Goal: Task Accomplishment & Management: Complete application form

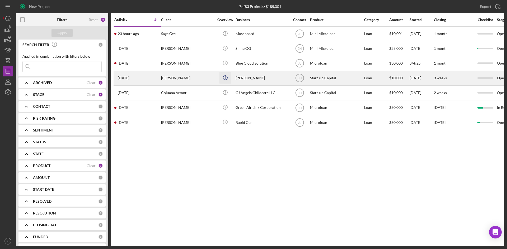
click at [224, 78] on icon "Icon/Info" at bounding box center [225, 78] width 12 height 12
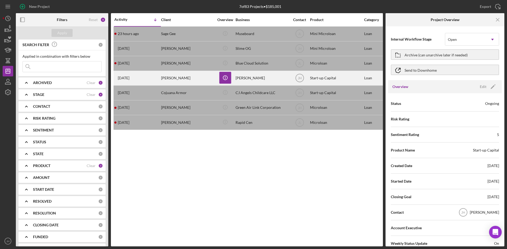
click at [252, 78] on div "[PERSON_NAME]" at bounding box center [261, 78] width 53 height 14
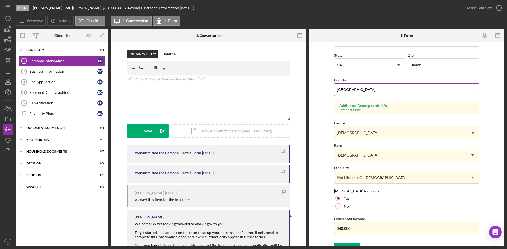
scroll to position [148, 0]
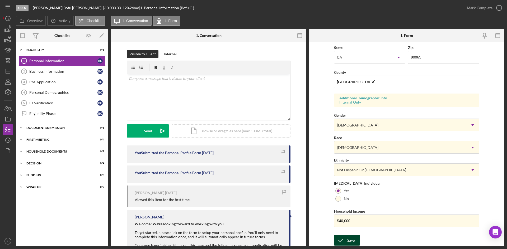
click at [349, 236] on div "Save" at bounding box center [350, 240] width 7 height 11
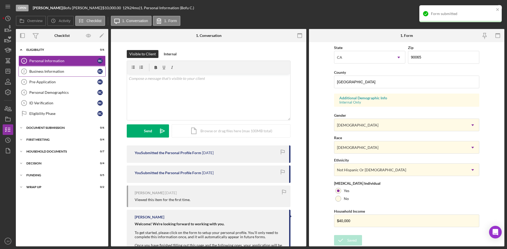
click at [44, 69] on link "Business Information 2 Business Information B C" at bounding box center [61, 71] width 87 height 11
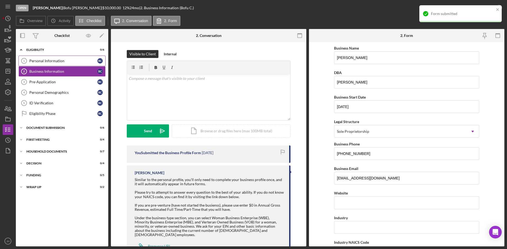
click at [50, 62] on div "Personal Information" at bounding box center [63, 61] width 68 height 4
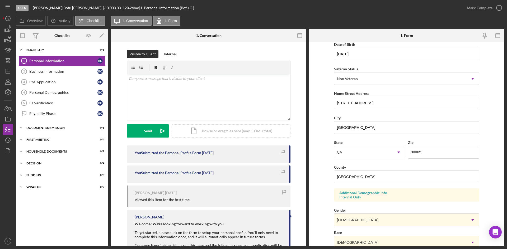
scroll to position [148, 0]
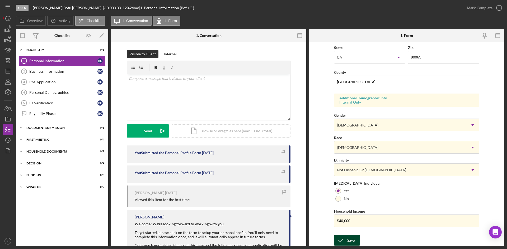
click at [344, 236] on icon "submit" at bounding box center [340, 240] width 13 height 13
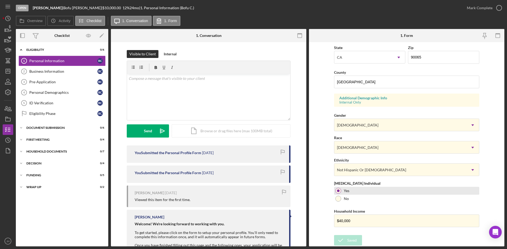
scroll to position [0, 0]
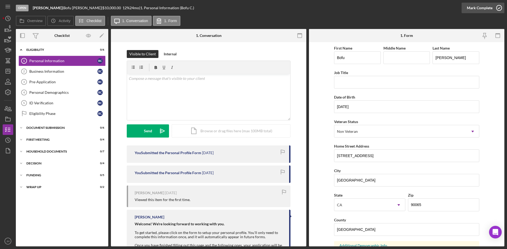
click at [490, 7] on div "Mark Complete" at bounding box center [480, 8] width 26 height 11
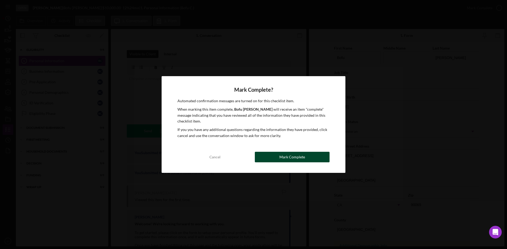
click at [294, 160] on div "Mark Complete" at bounding box center [292, 157] width 26 height 11
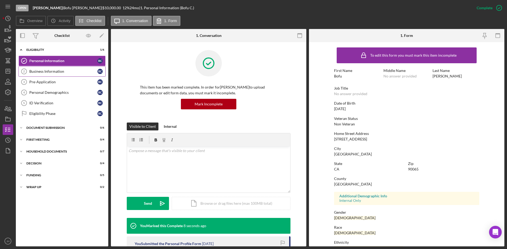
click at [62, 68] on link "Business Information 2 Business Information B C" at bounding box center [61, 71] width 87 height 11
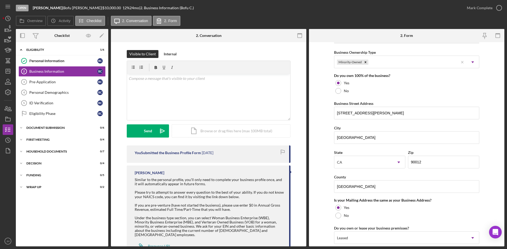
scroll to position [264, 0]
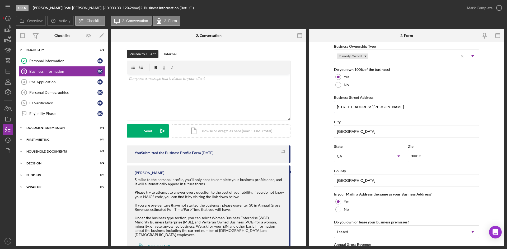
drag, startPoint x: 346, startPoint y: 107, endPoint x: 328, endPoint y: 107, distance: 18.2
click at [328, 107] on form "Business Name [PERSON_NAME] DBA [PERSON_NAME] Business Start Date [DATE] Legal …" at bounding box center [406, 144] width 195 height 205
click at [388, 110] on input "767. [GEOGRAPHIC_DATA]" at bounding box center [406, 107] width 145 height 13
click at [344, 109] on input "767. [STREET_ADDRESS]" at bounding box center [406, 107] width 145 height 13
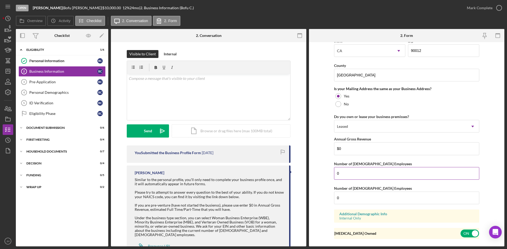
scroll to position [381, 0]
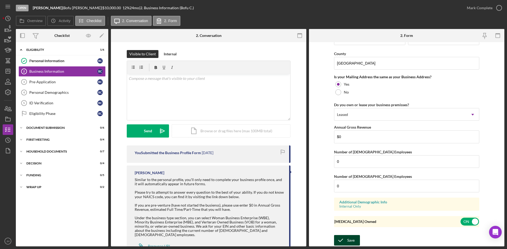
type input "[STREET_ADDRESS]"
click at [345, 239] on icon "submit" at bounding box center [340, 240] width 13 height 13
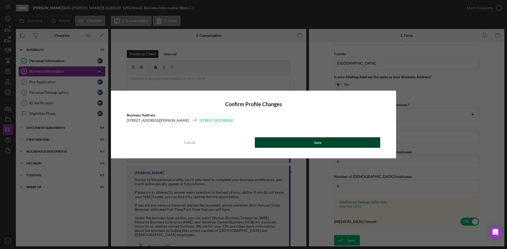
click at [282, 142] on button "Save" at bounding box center [317, 143] width 125 height 11
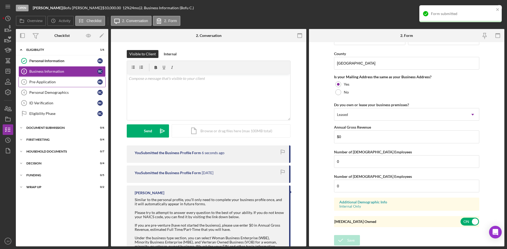
click at [47, 80] on div "Pre-Application" at bounding box center [63, 82] width 68 height 4
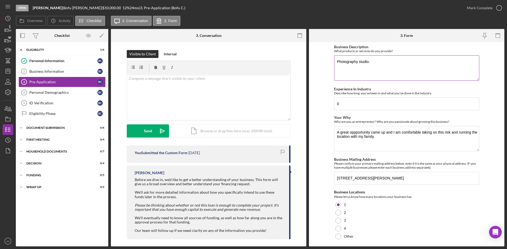
click at [381, 67] on textarea "Photography studio." at bounding box center [406, 67] width 145 height 25
type textarea "Photography studio, repairs, and snacks."
drag, startPoint x: 351, startPoint y: 106, endPoint x: 330, endPoint y: 106, distance: 20.6
click at [330, 106] on form "Business Description What products or services do you provide? Photography stud…" at bounding box center [406, 144] width 195 height 205
type input "30 ---> Repairs man at a hosptal repairing all electronics"
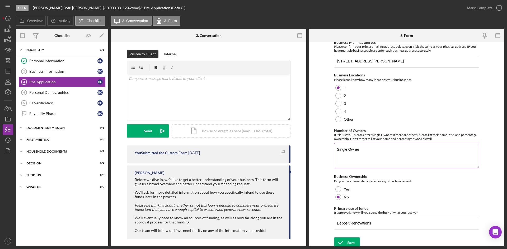
scroll to position [120, 0]
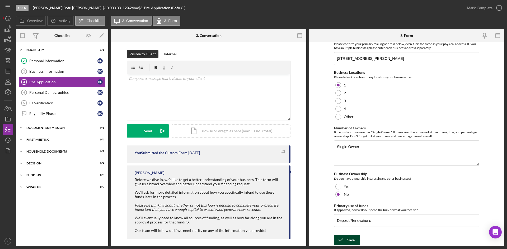
click at [355, 239] on button "Save" at bounding box center [347, 240] width 26 height 11
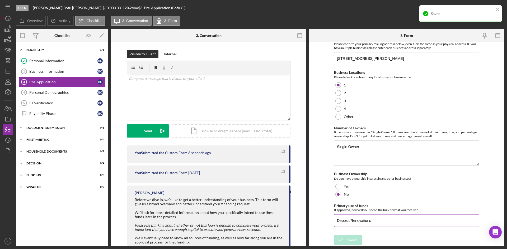
click at [393, 221] on input "Deposit/Renovations" at bounding box center [406, 221] width 145 height 13
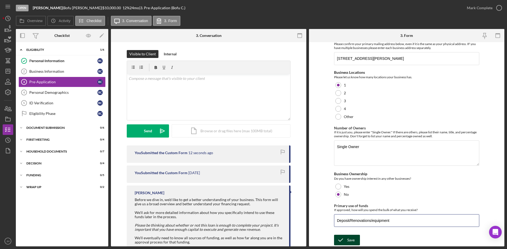
type input "Deposit/Renovations/equipment"
click at [339, 238] on icon "submit" at bounding box center [340, 240] width 13 height 13
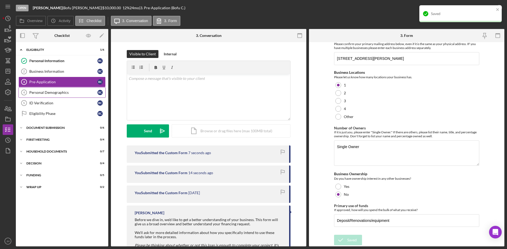
click at [51, 92] on div "Personal Demographics" at bounding box center [63, 93] width 68 height 4
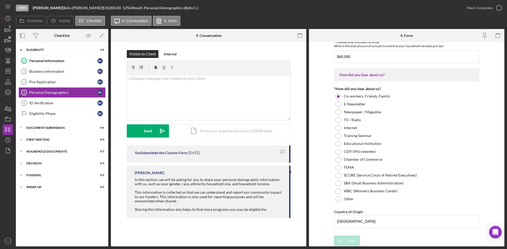
scroll to position [547, 0]
click at [58, 105] on div "ID Verification" at bounding box center [63, 103] width 68 height 4
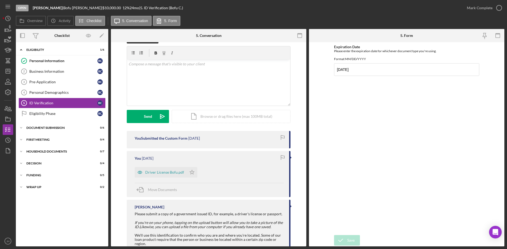
scroll to position [26, 0]
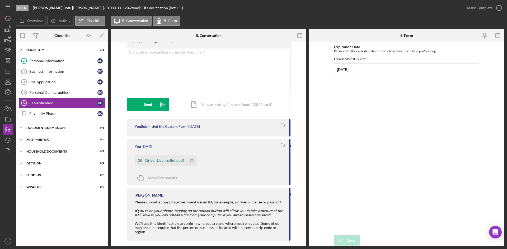
click at [152, 163] on div "Driver License Bofu.pdf" at bounding box center [164, 161] width 39 height 4
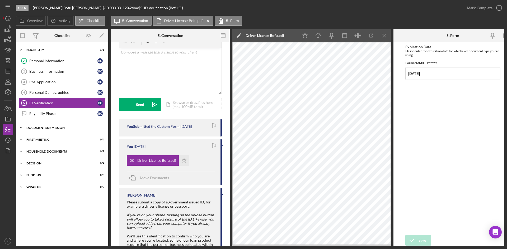
click at [38, 131] on div "Icon/Expander Document Submission 0 / 6" at bounding box center [62, 128] width 92 height 11
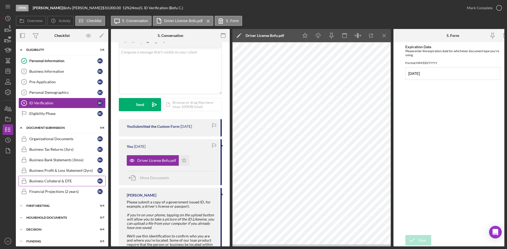
click at [56, 184] on link "Business Collateral & DTE Business Collateral & DTE B C" at bounding box center [61, 181] width 87 height 11
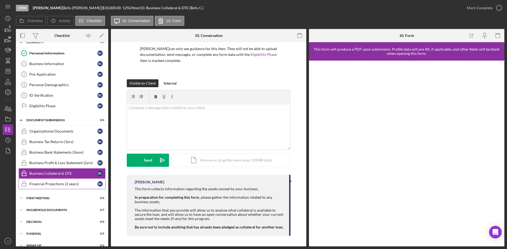
scroll to position [15, 0]
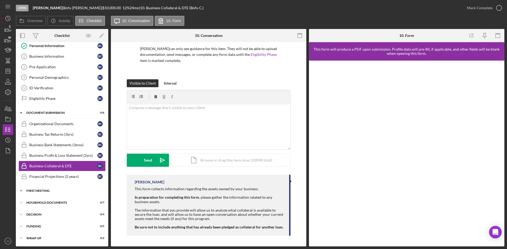
click at [57, 192] on div "First Meeting" at bounding box center [63, 191] width 75 height 3
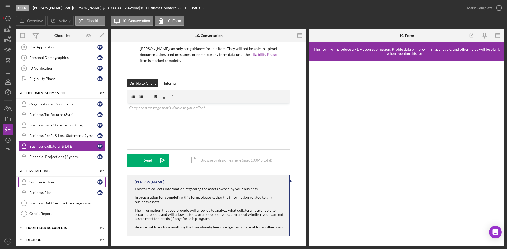
scroll to position [60, 0]
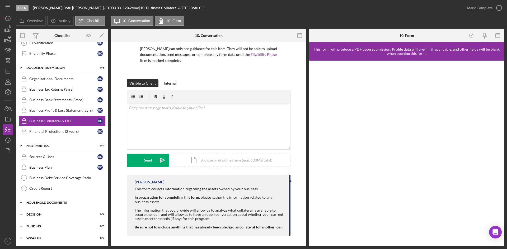
click at [60, 203] on div "Household Documents" at bounding box center [63, 202] width 75 height 3
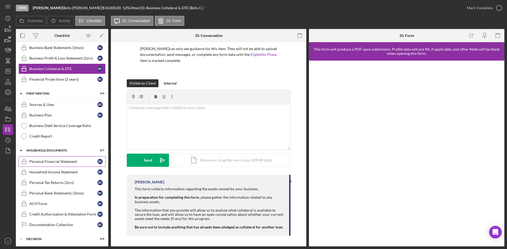
scroll to position [113, 0]
click at [63, 160] on div "Personal Financial Statement" at bounding box center [63, 161] width 68 height 4
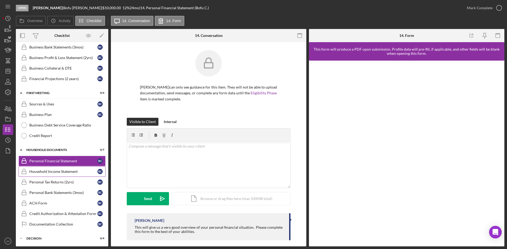
click at [50, 171] on div "Household Income Statement" at bounding box center [63, 172] width 68 height 4
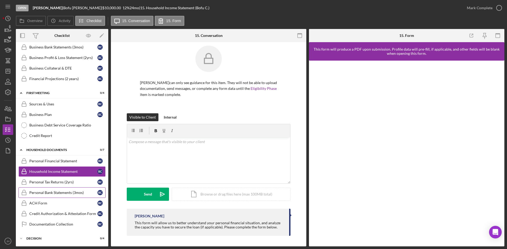
scroll to position [137, 0]
